Goal: Information Seeking & Learning: Learn about a topic

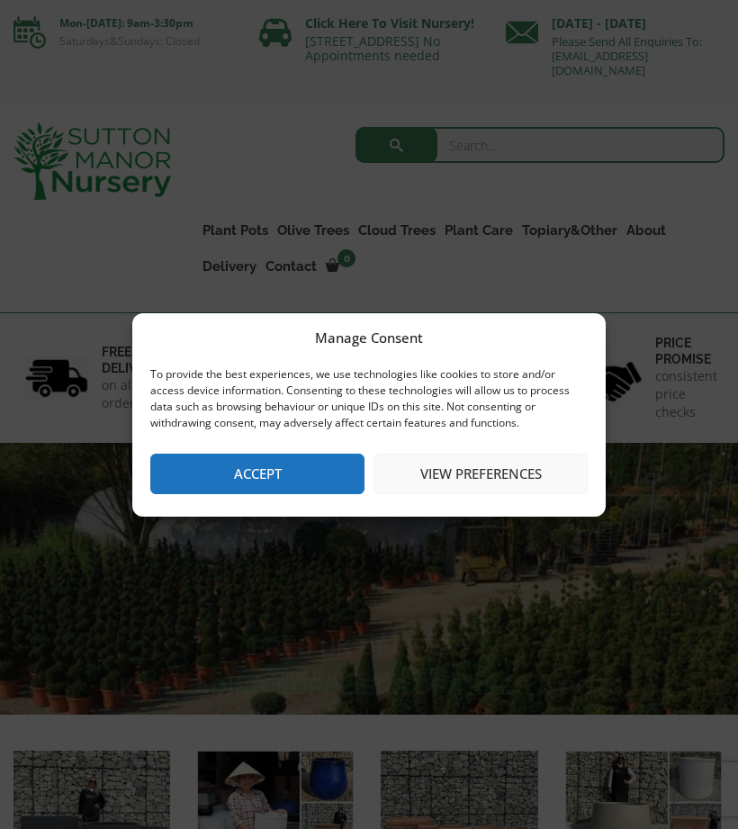
click at [295, 492] on button "Accept" at bounding box center [257, 474] width 214 height 41
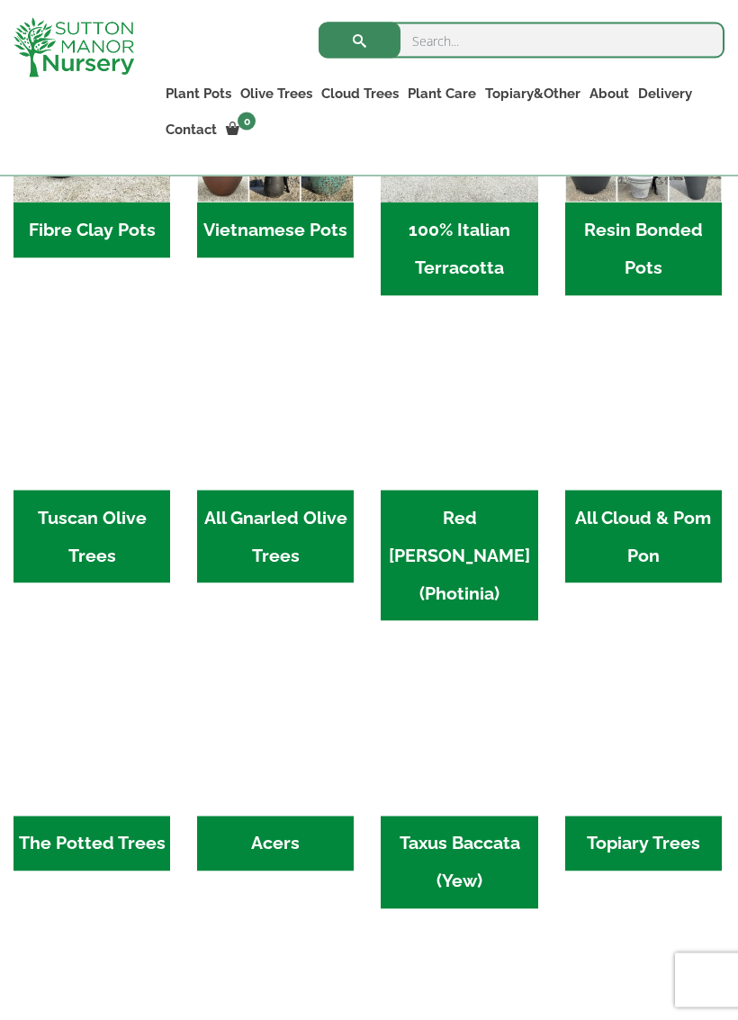
scroll to position [674, 0]
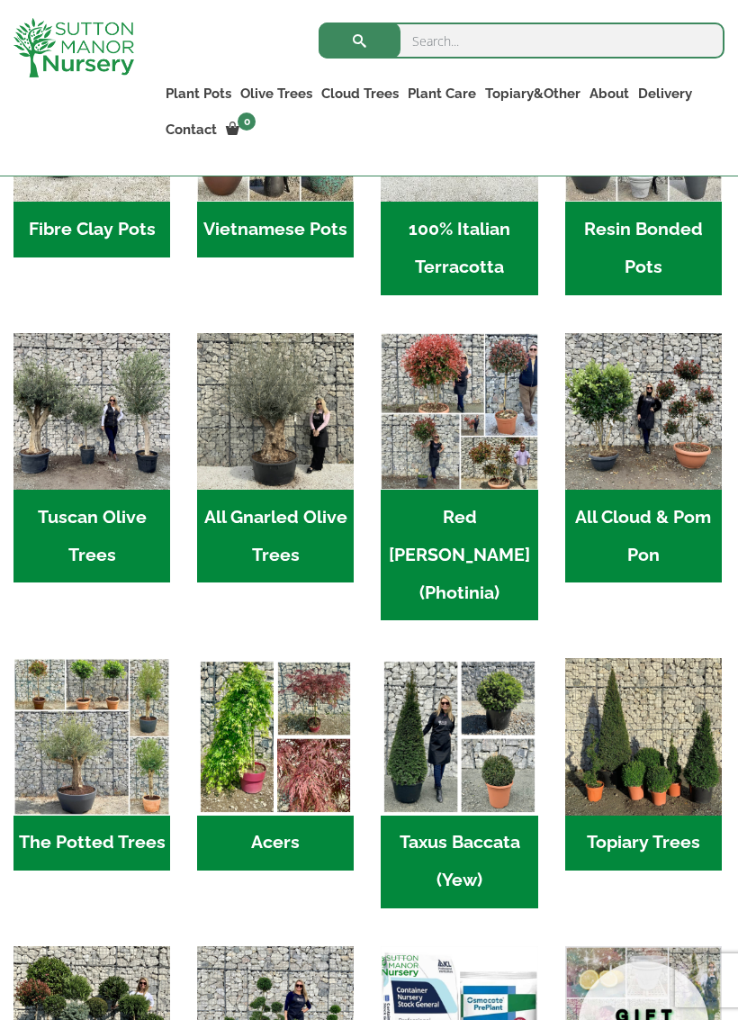
click at [653, 531] on h2 "All Cloud & Pom Pon (49)" at bounding box center [644, 537] width 157 height 94
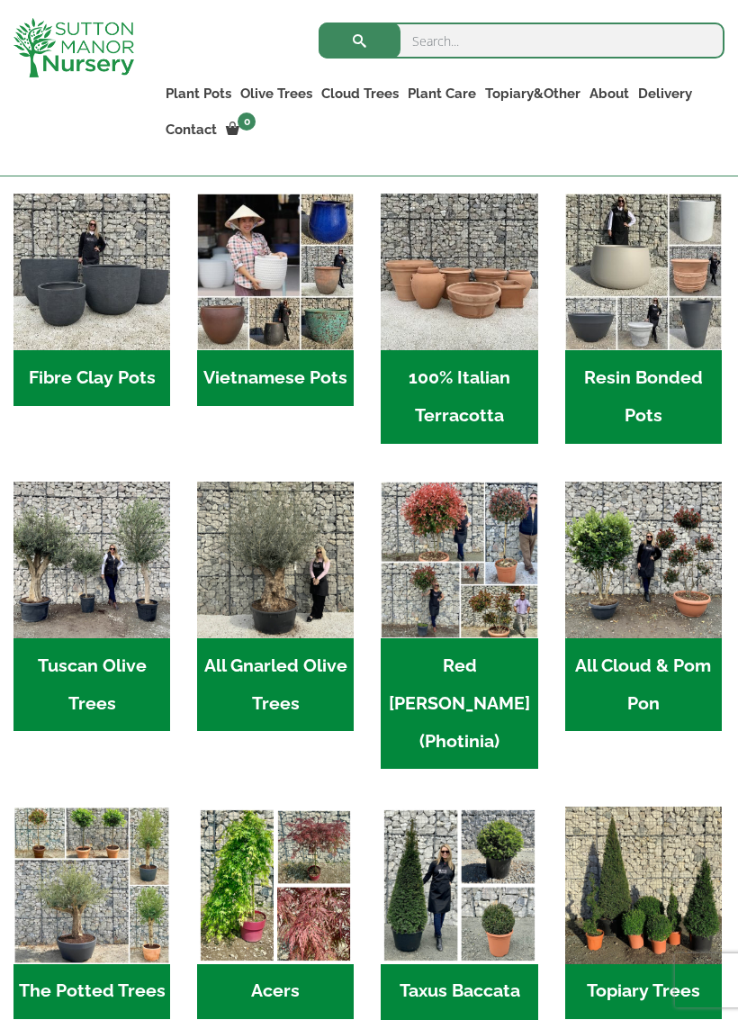
scroll to position [527, 0]
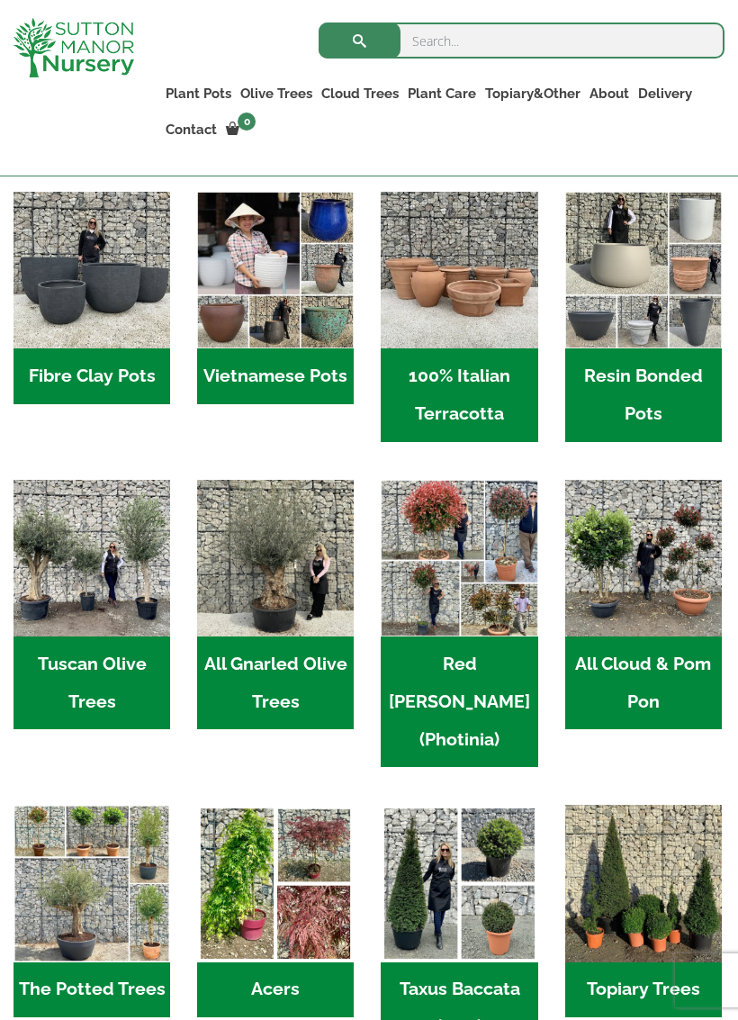
click at [625, 572] on img "Visit product category All Cloud & Pom Pon" at bounding box center [644, 558] width 157 height 157
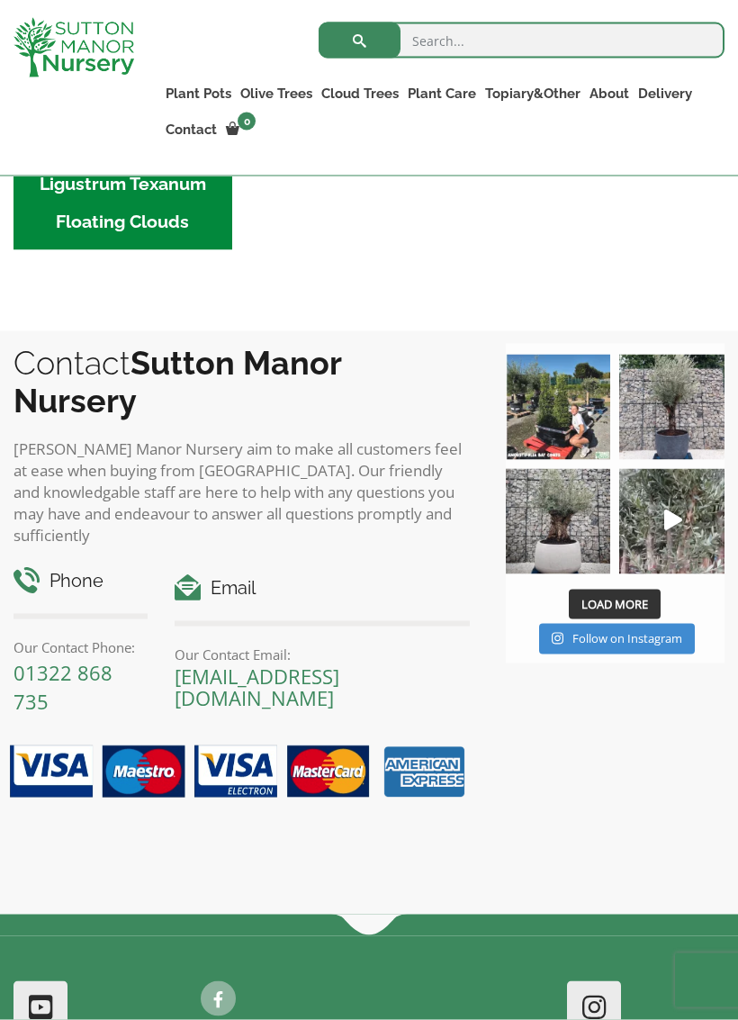
scroll to position [748, 0]
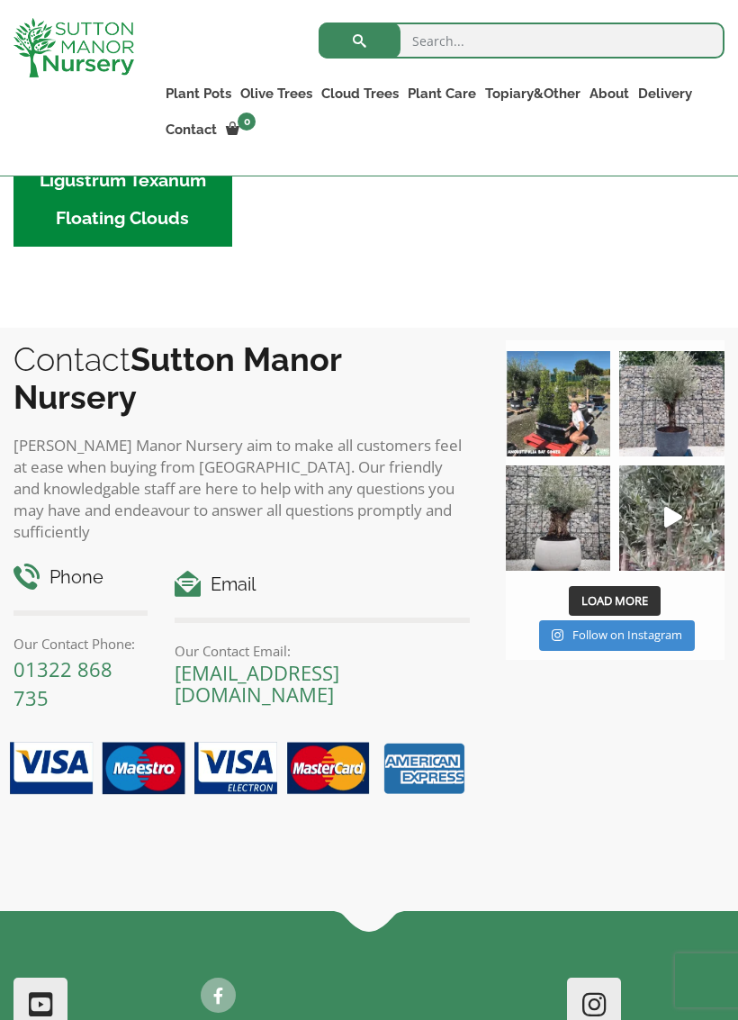
click at [685, 516] on img at bounding box center [672, 518] width 105 height 105
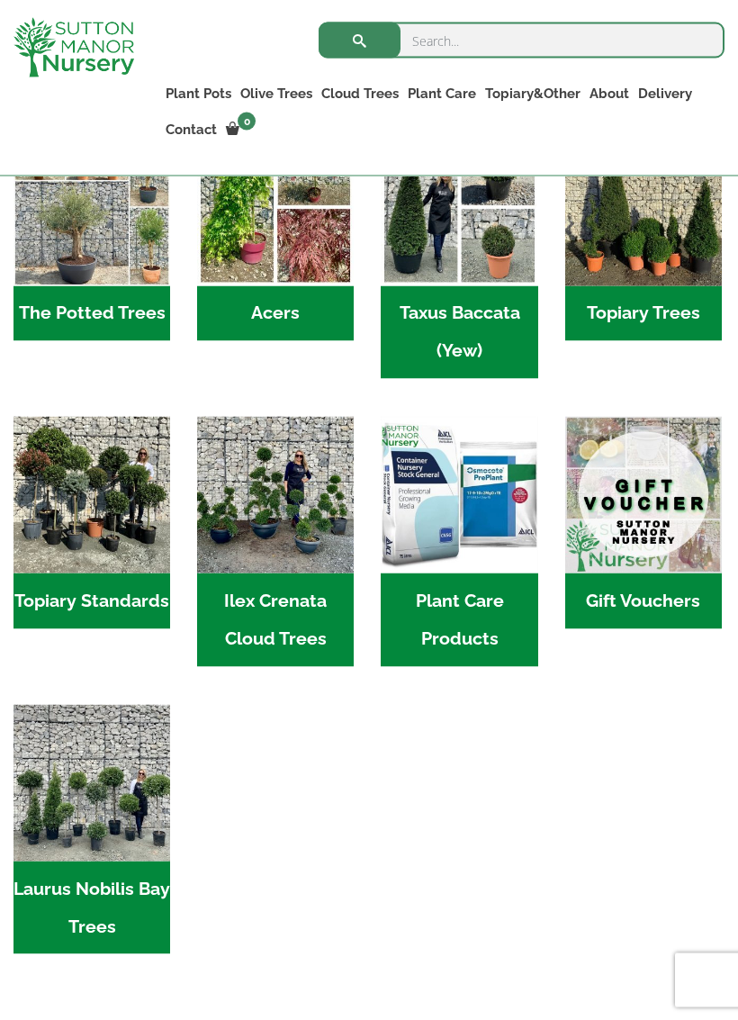
scroll to position [1209, 0]
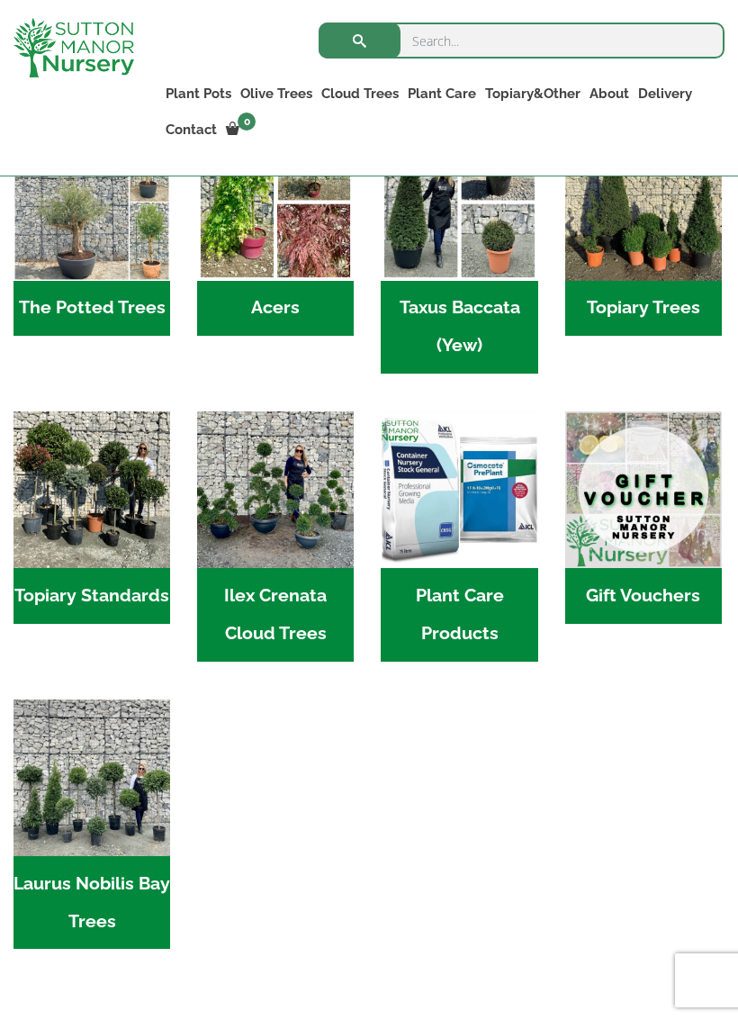
click at [289, 493] on img "Visit product category Ilex Crenata Cloud Trees" at bounding box center [275, 490] width 157 height 157
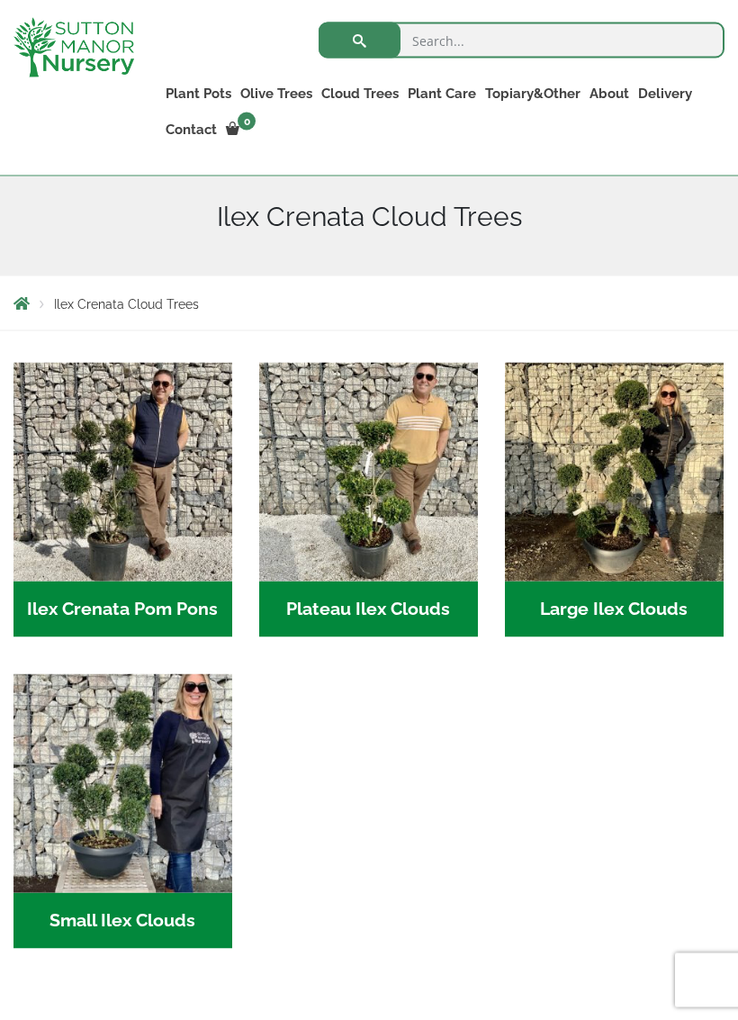
scroll to position [254, 0]
click at [149, 619] on h2 "Ilex Crenata Pom Pons (50)" at bounding box center [123, 609] width 219 height 56
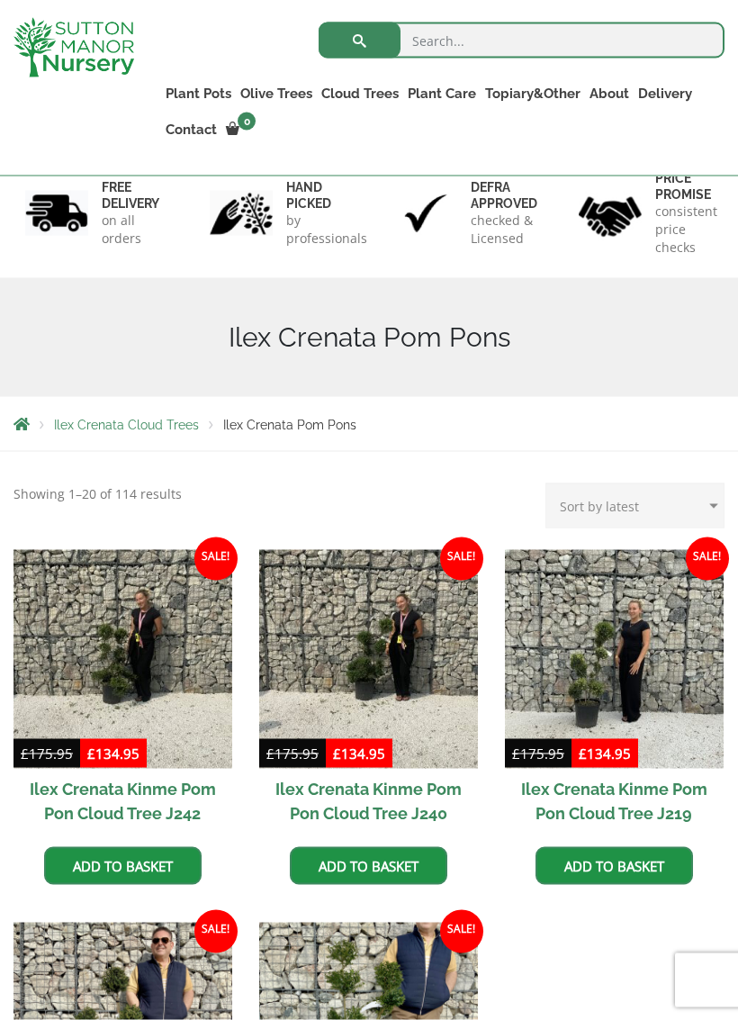
scroll to position [133, 0]
click at [381, 681] on img at bounding box center [368, 658] width 219 height 219
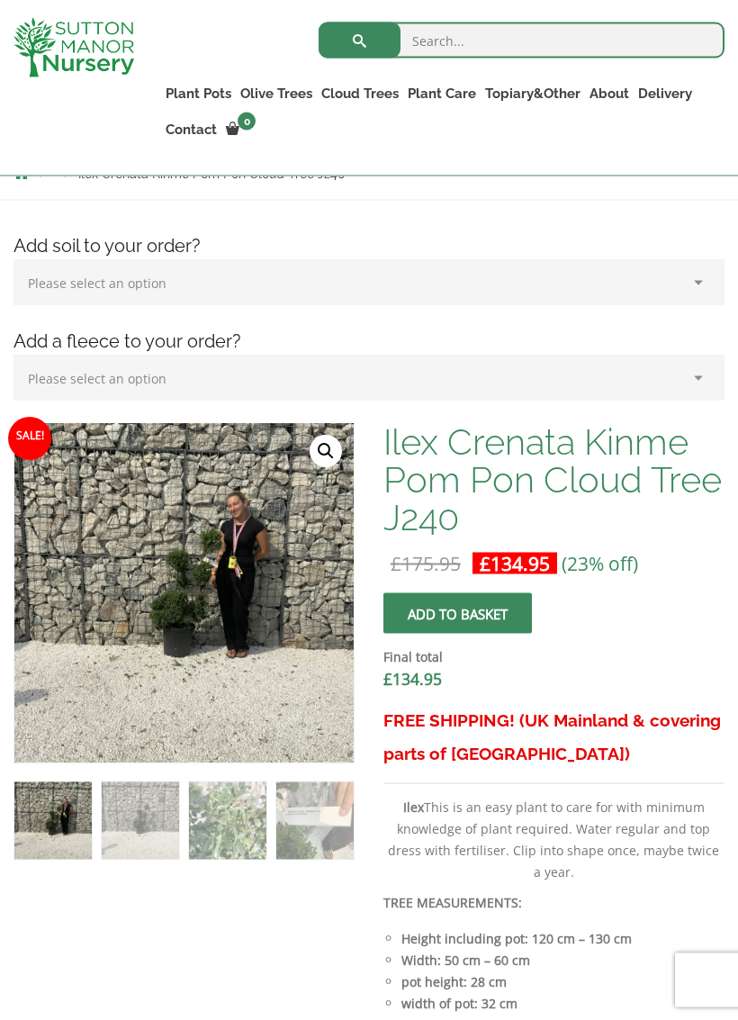
scroll to position [267, 0]
click at [216, 662] on img at bounding box center [464, 873] width 901 height 901
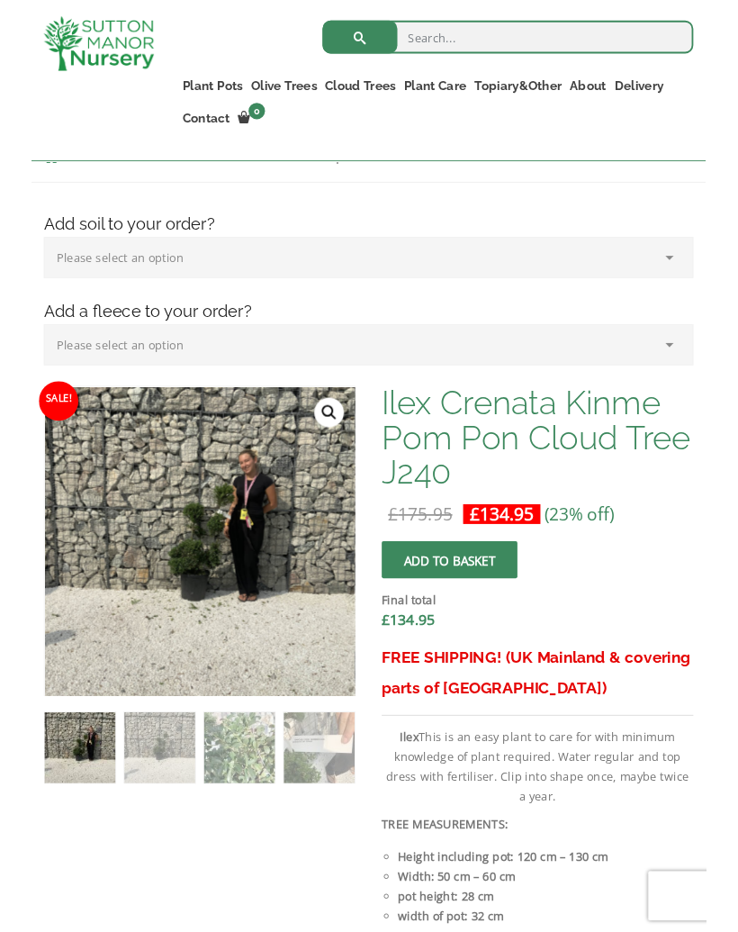
scroll to position [266, 0]
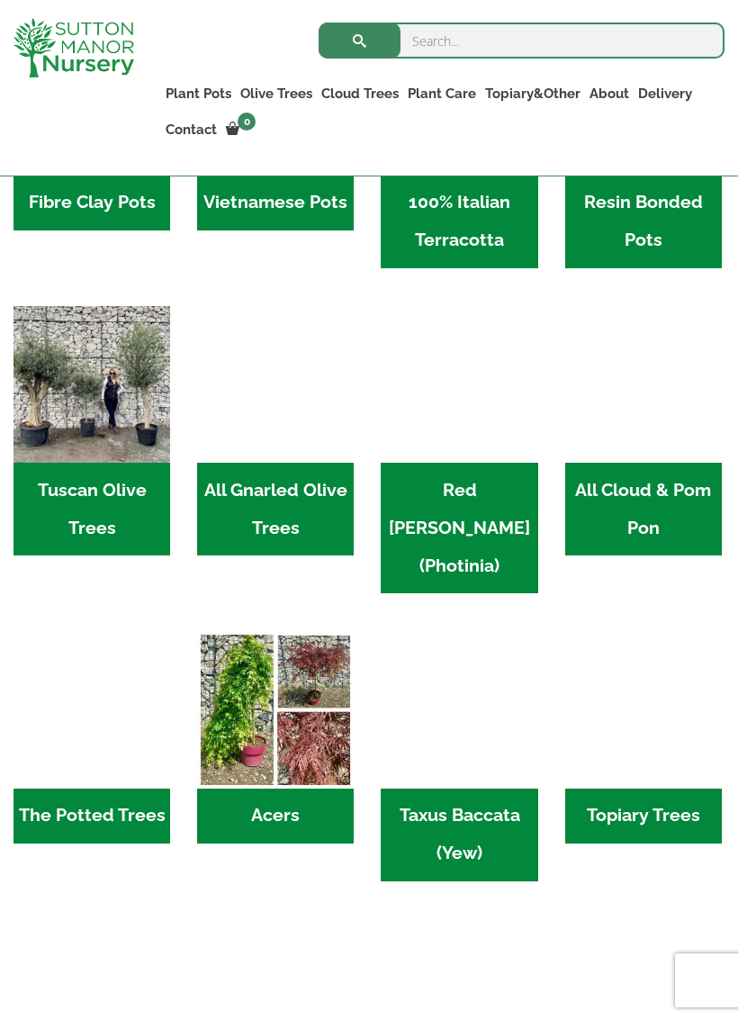
scroll to position [761, 0]
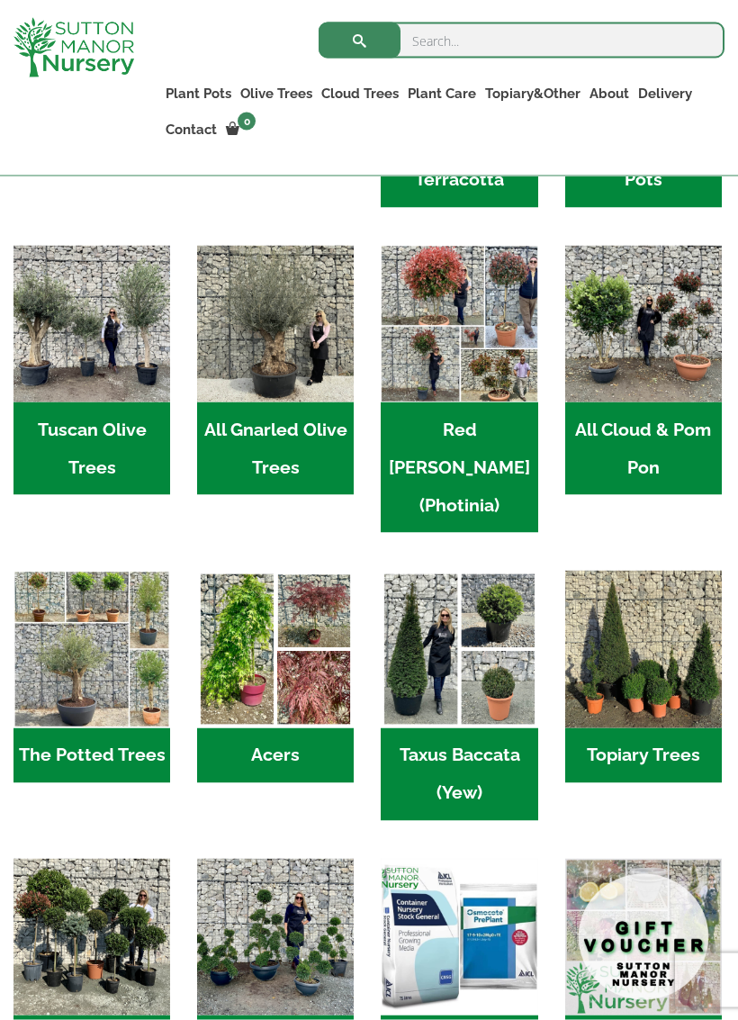
click at [464, 439] on h2 "Red [PERSON_NAME] (Photinia) (2)" at bounding box center [459, 468] width 157 height 131
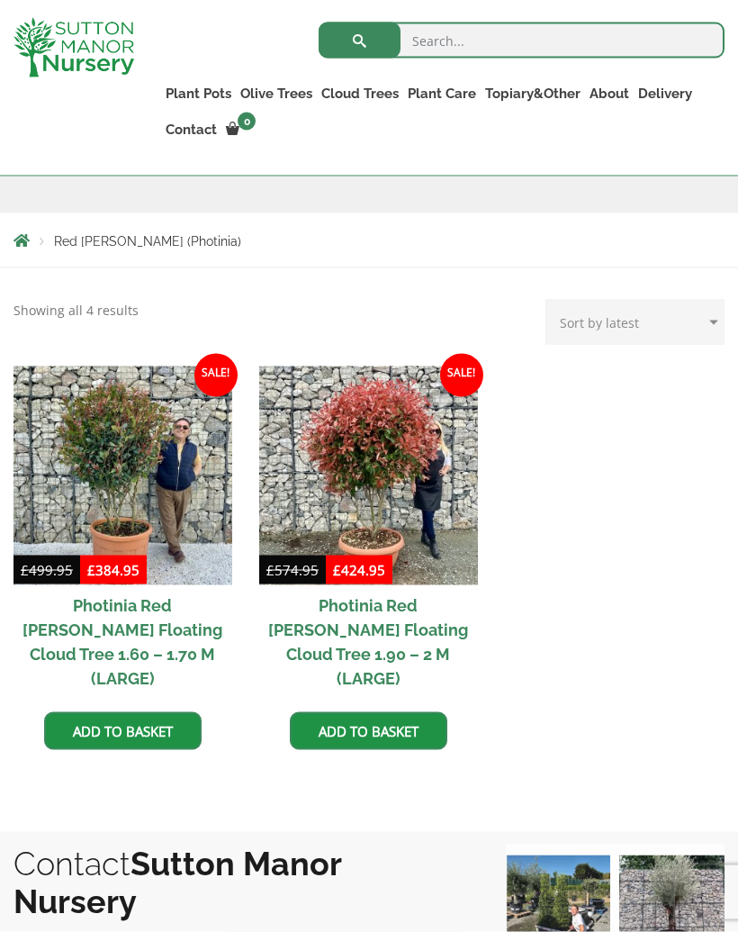
scroll to position [317, 0]
click at [384, 475] on img at bounding box center [368, 475] width 219 height 219
